Goal: Information Seeking & Learning: Learn about a topic

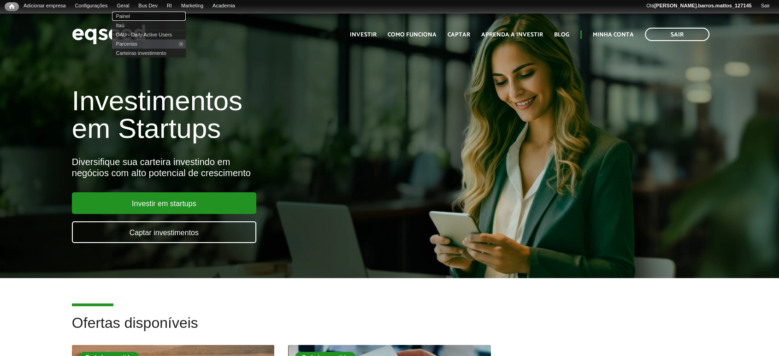
click at [130, 17] on link "Painel" at bounding box center [149, 16] width 74 height 9
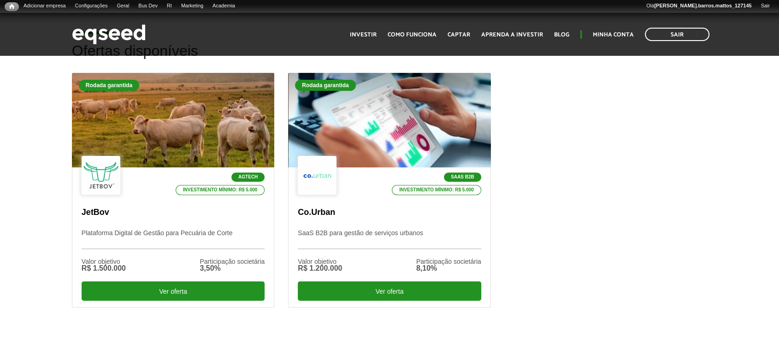
scroll to position [261, 0]
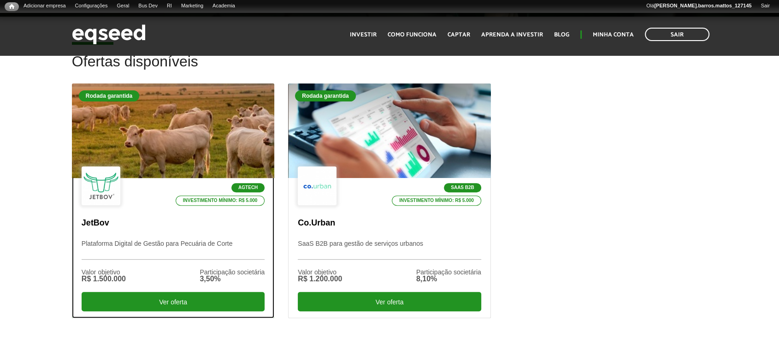
click at [141, 229] on div "Agtech Investimento mínimo: R$ 5.000 JetBov Plataforma Digital de Gestão para P…" at bounding box center [172, 248] width 201 height 140
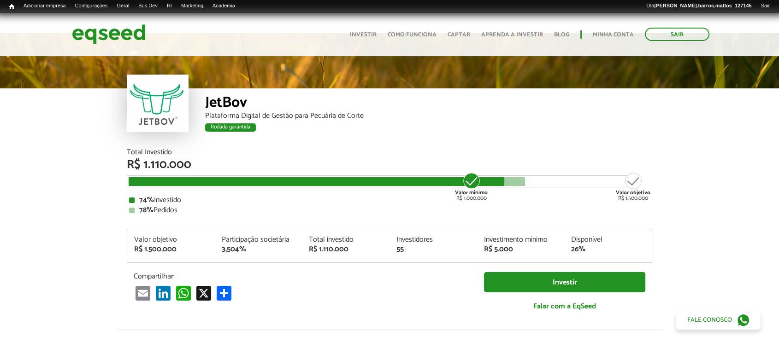
scroll to position [18, 0]
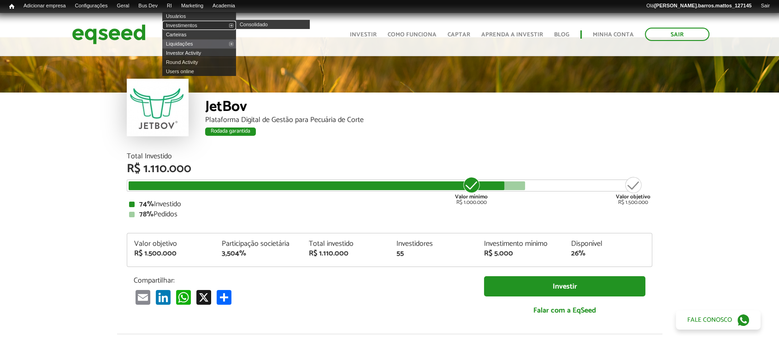
click at [182, 21] on link "Investimentos" at bounding box center [199, 25] width 74 height 9
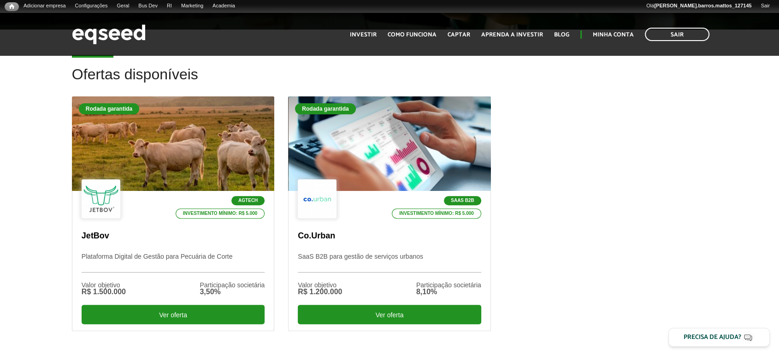
scroll to position [256, 0]
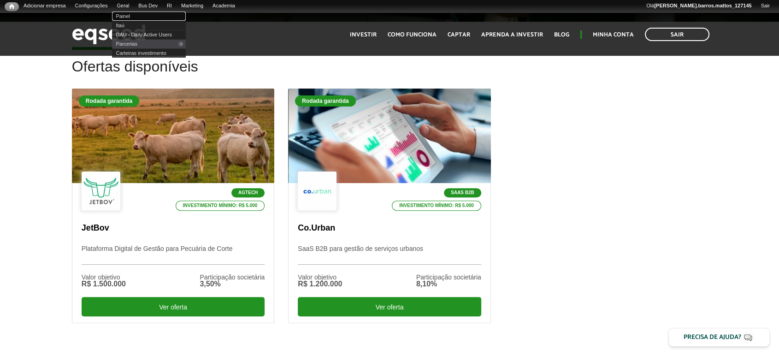
click at [133, 15] on link "Painel" at bounding box center [149, 16] width 74 height 9
